Goal: Transaction & Acquisition: Purchase product/service

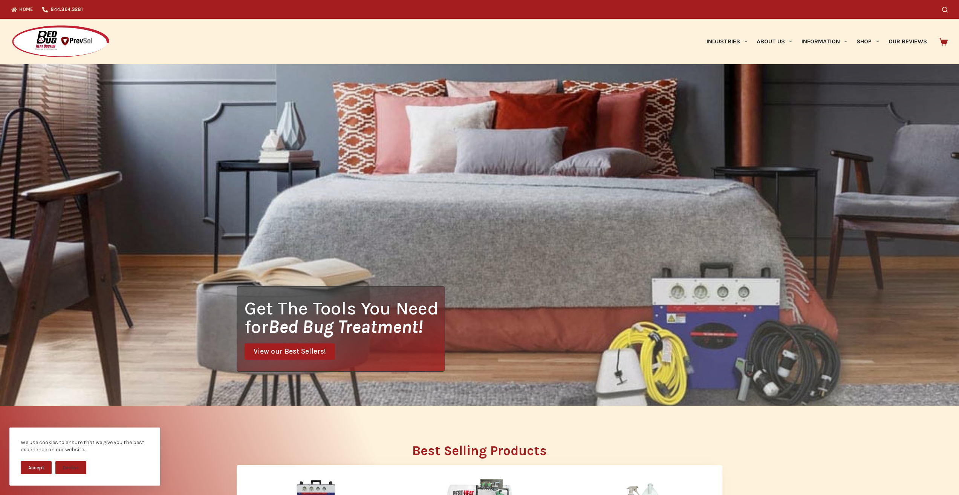
click at [411, 493] on div at bounding box center [480, 503] width 152 height 49
click at [307, 488] on img at bounding box center [316, 503] width 75 height 49
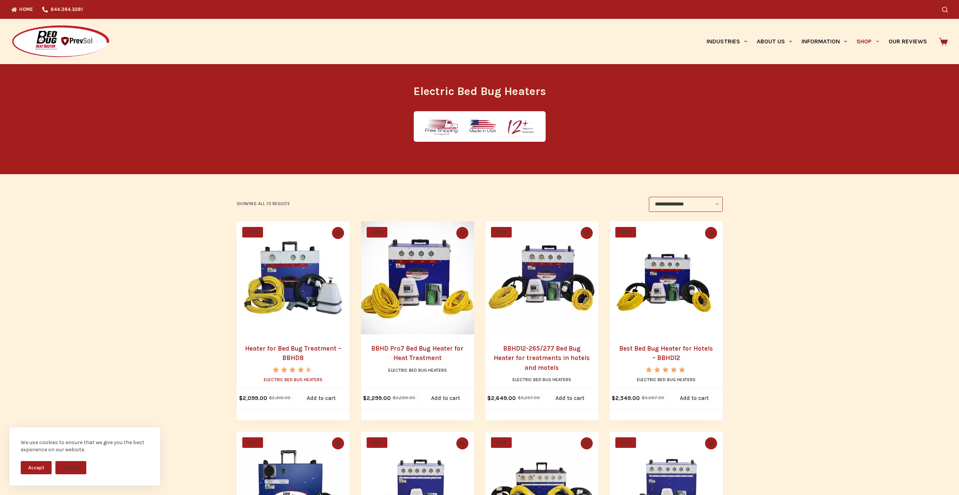
click at [269, 382] on link "Electric Bed Bug Heaters" at bounding box center [293, 379] width 59 height 5
